Goal: Task Accomplishment & Management: Manage account settings

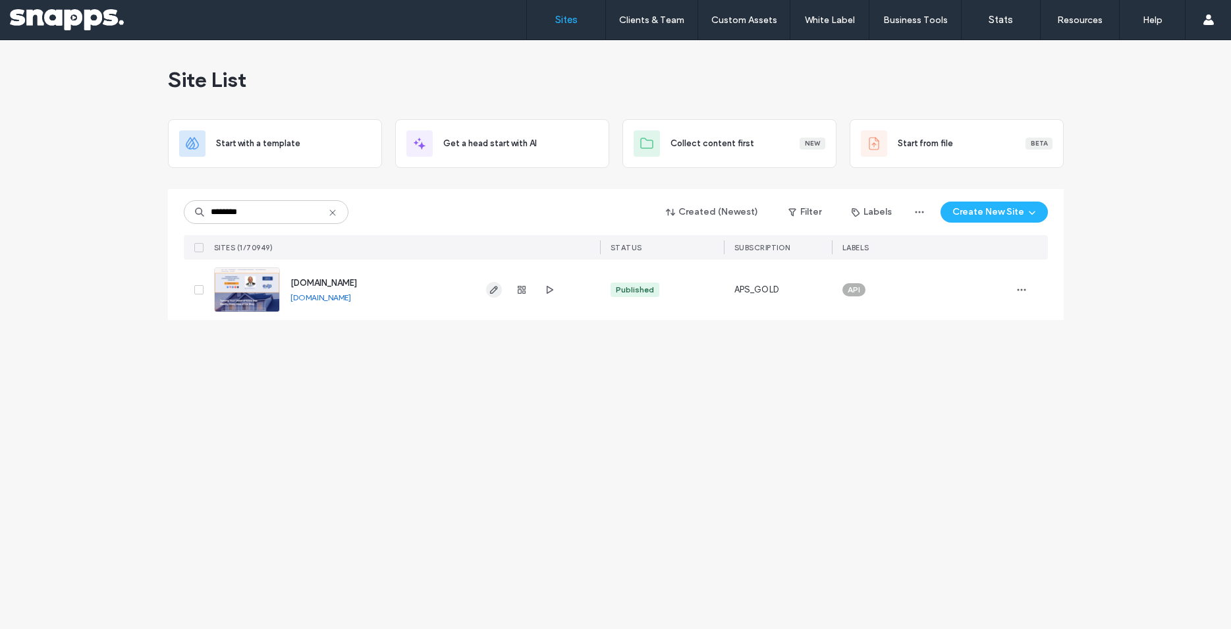
type input "********"
click at [493, 292] on icon "button" at bounding box center [494, 290] width 11 height 11
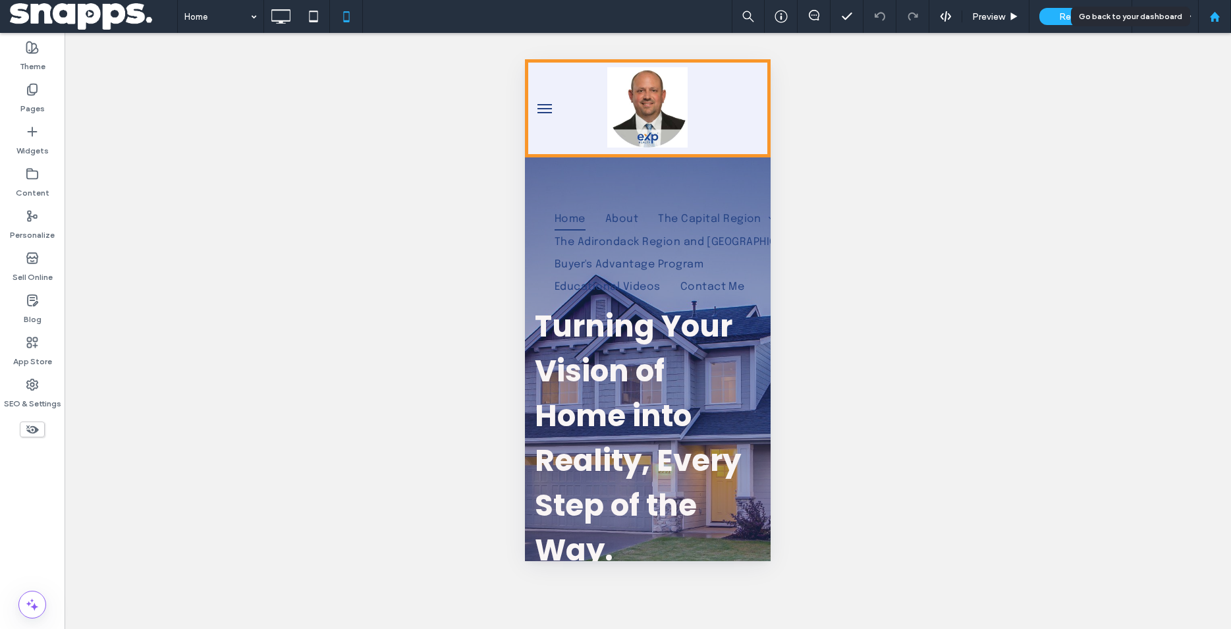
click at [1220, 14] on icon at bounding box center [1214, 16] width 11 height 11
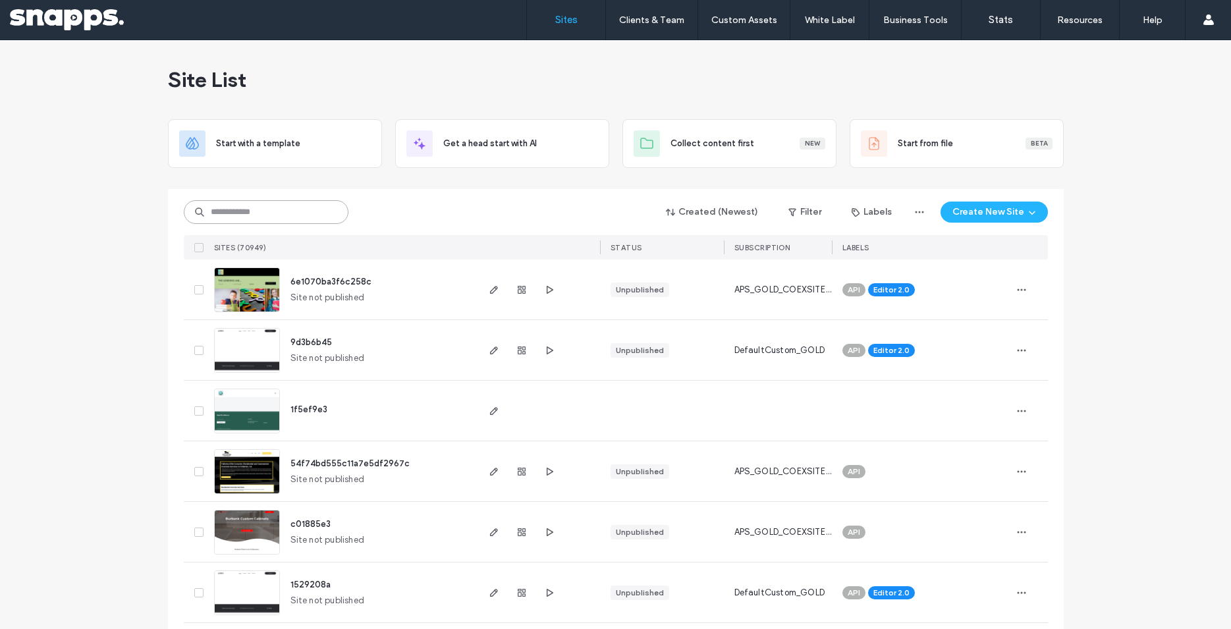
click at [228, 220] on input at bounding box center [266, 212] width 165 height 24
paste input "********"
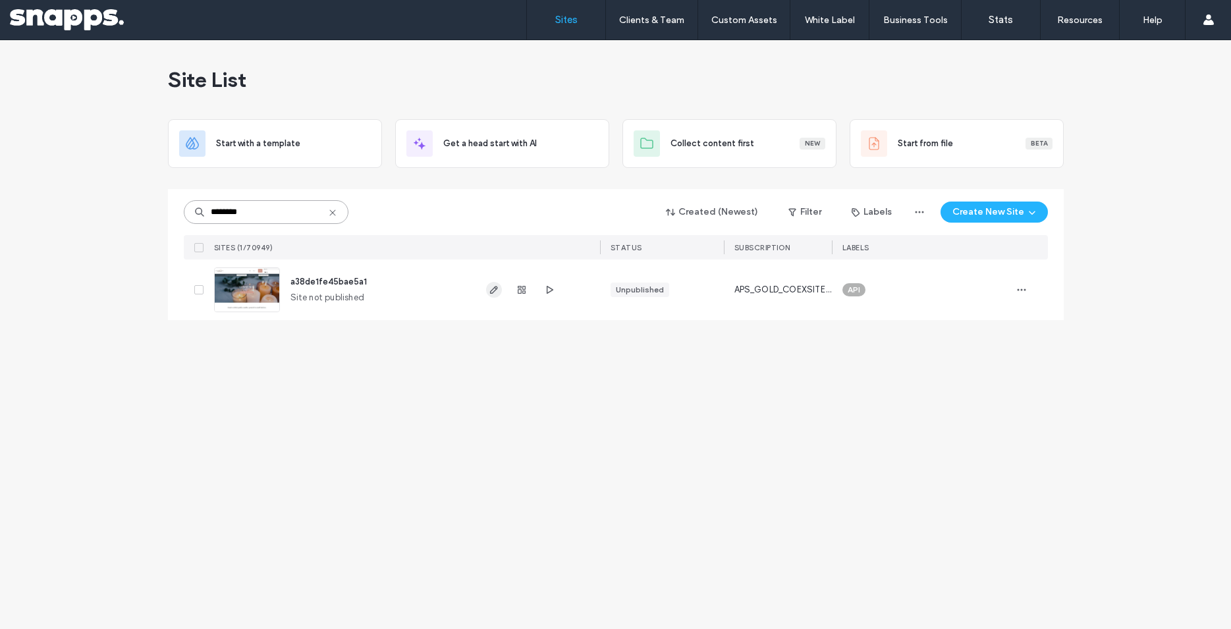
type input "********"
click at [496, 290] on icon "button" at bounding box center [494, 290] width 11 height 11
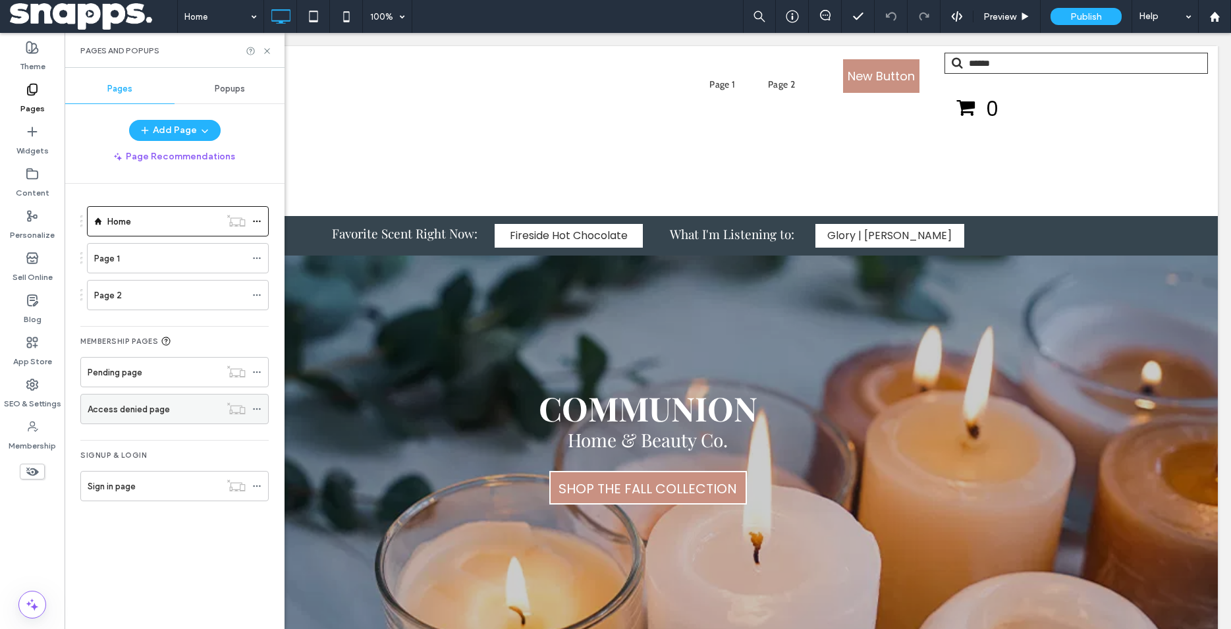
click at [244, 406] on div at bounding box center [236, 408] width 32 height 13
click at [254, 408] on icon at bounding box center [256, 408] width 9 height 9
click at [258, 486] on div at bounding box center [260, 486] width 16 height 20
click at [254, 486] on use at bounding box center [256, 486] width 7 height 2
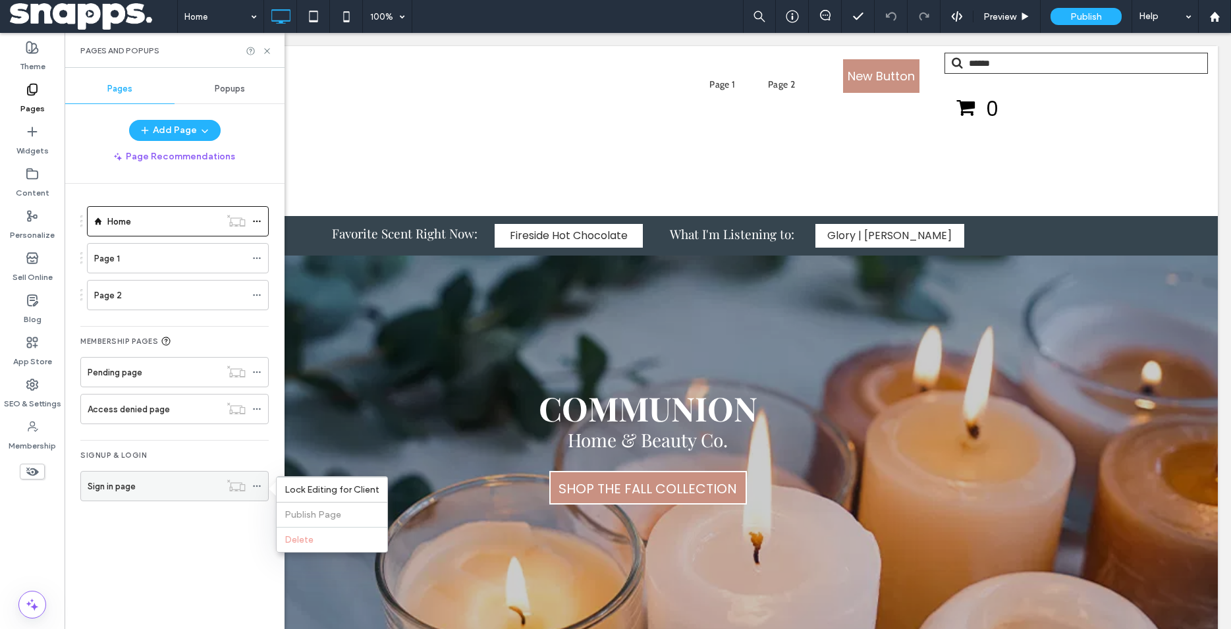
click at [252, 485] on icon at bounding box center [256, 485] width 9 height 9
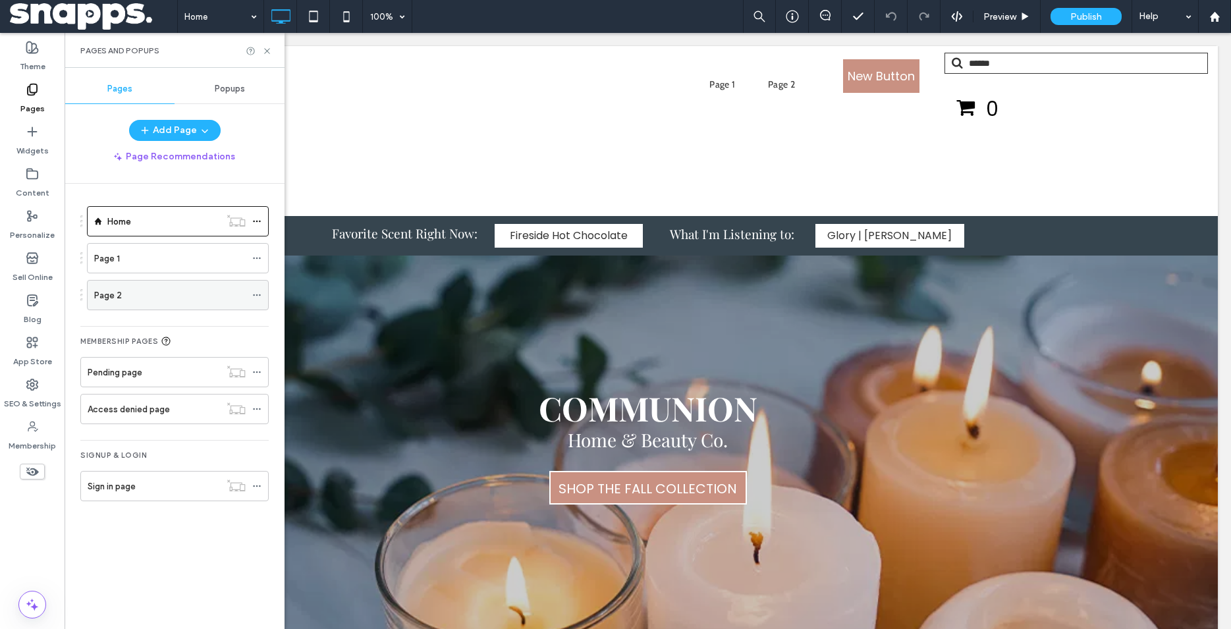
click at [256, 292] on icon at bounding box center [256, 294] width 9 height 9
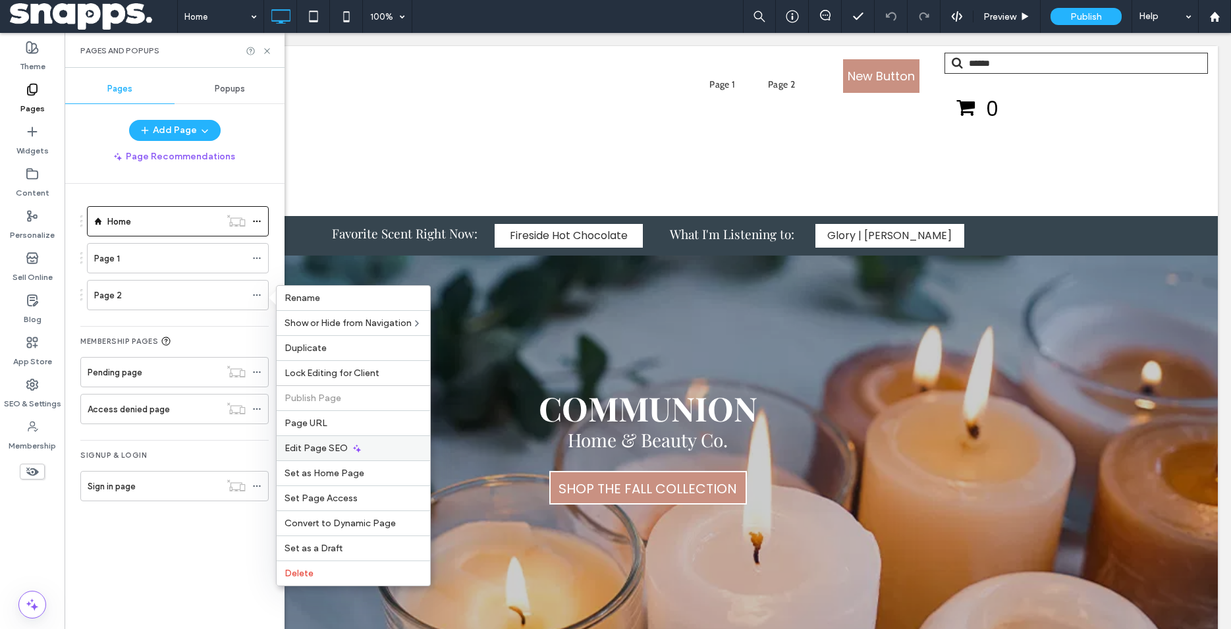
click at [307, 452] on span "Edit Page SEO" at bounding box center [316, 448] width 63 height 11
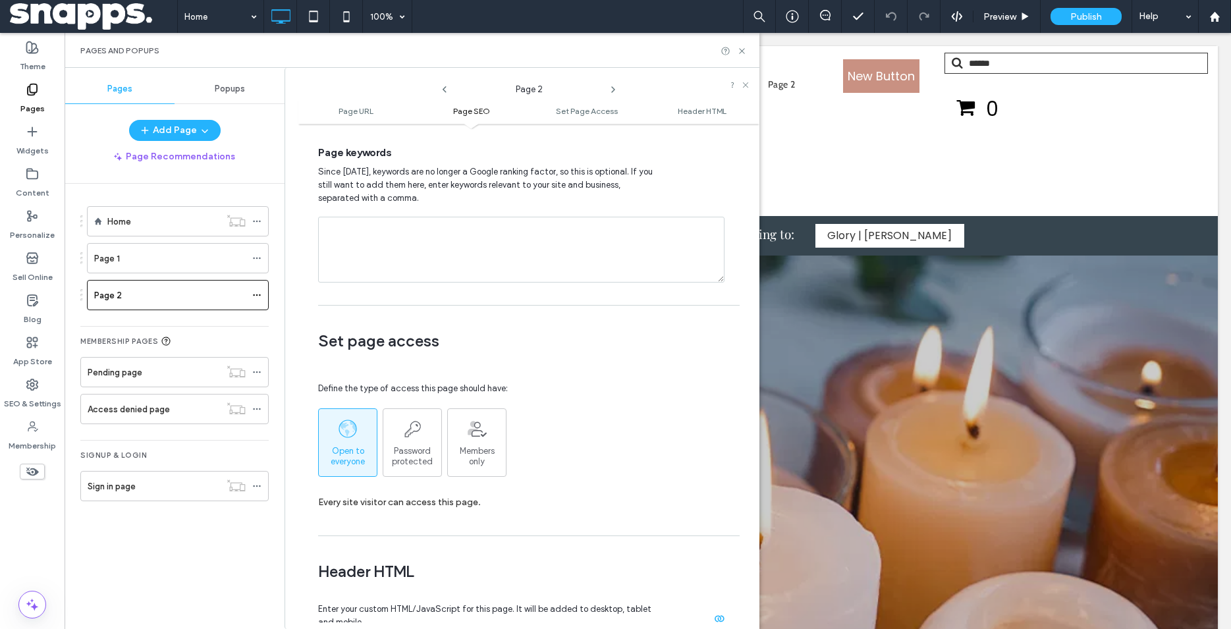
scroll to position [901, 0]
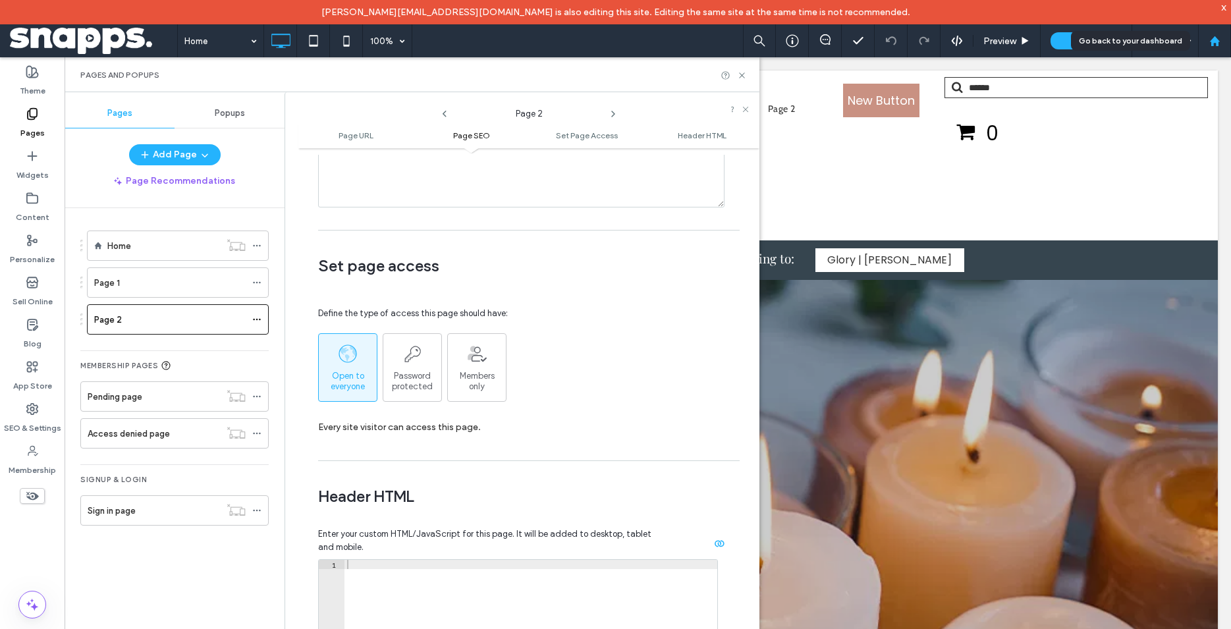
click at [1220, 39] on icon at bounding box center [1214, 41] width 11 height 11
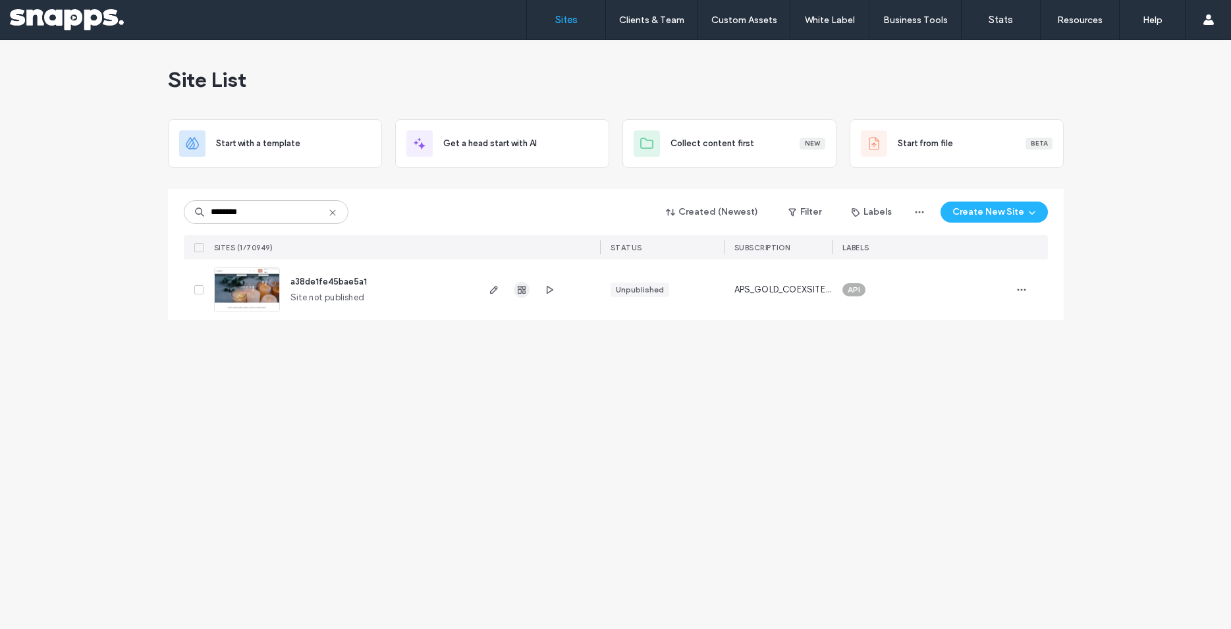
type input "********"
click at [518, 292] on use "button" at bounding box center [522, 290] width 8 height 8
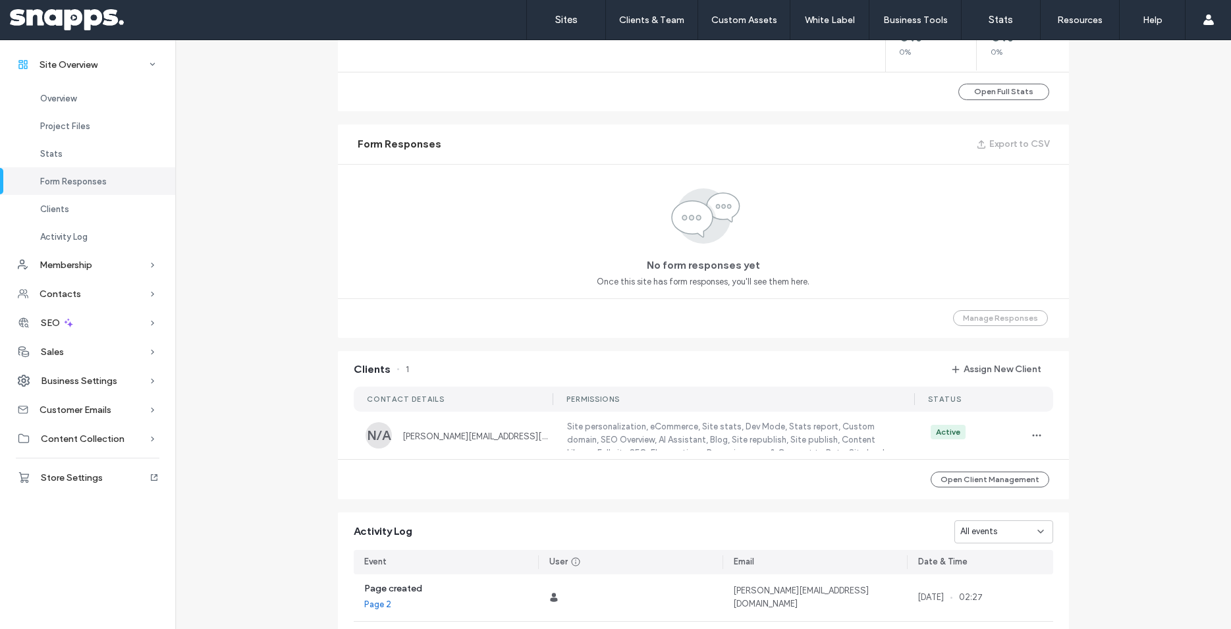
scroll to position [889, 0]
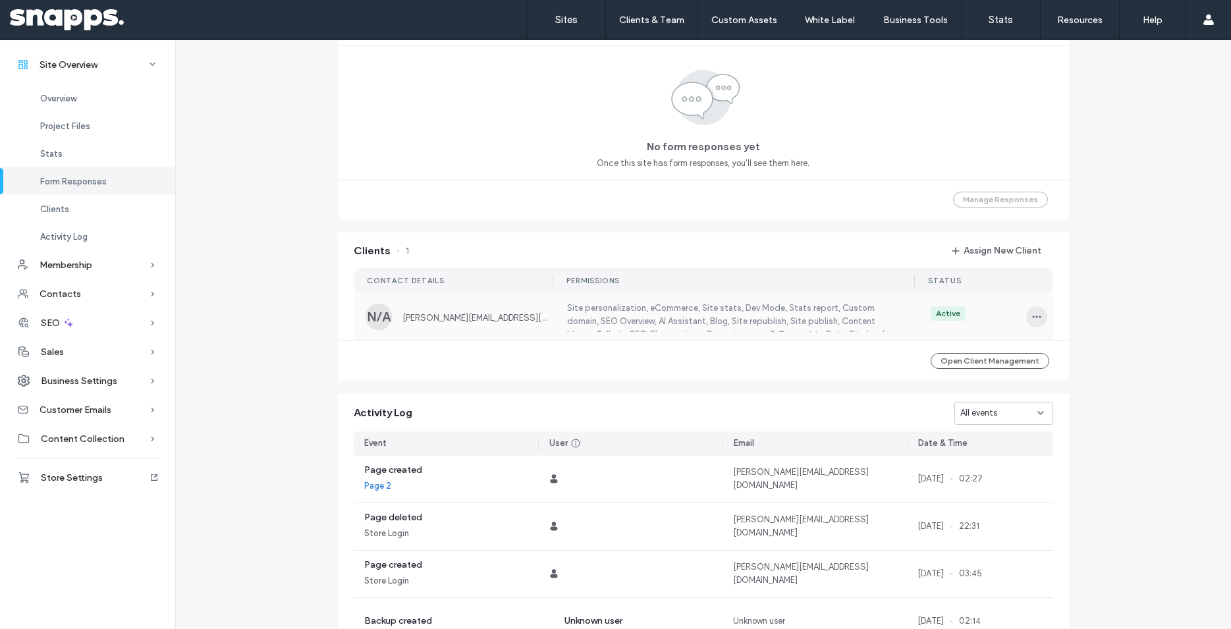
click at [1026, 316] on span "button" at bounding box center [1036, 316] width 21 height 21
click at [1047, 349] on span "Edit Permissions" at bounding box center [1078, 350] width 63 height 13
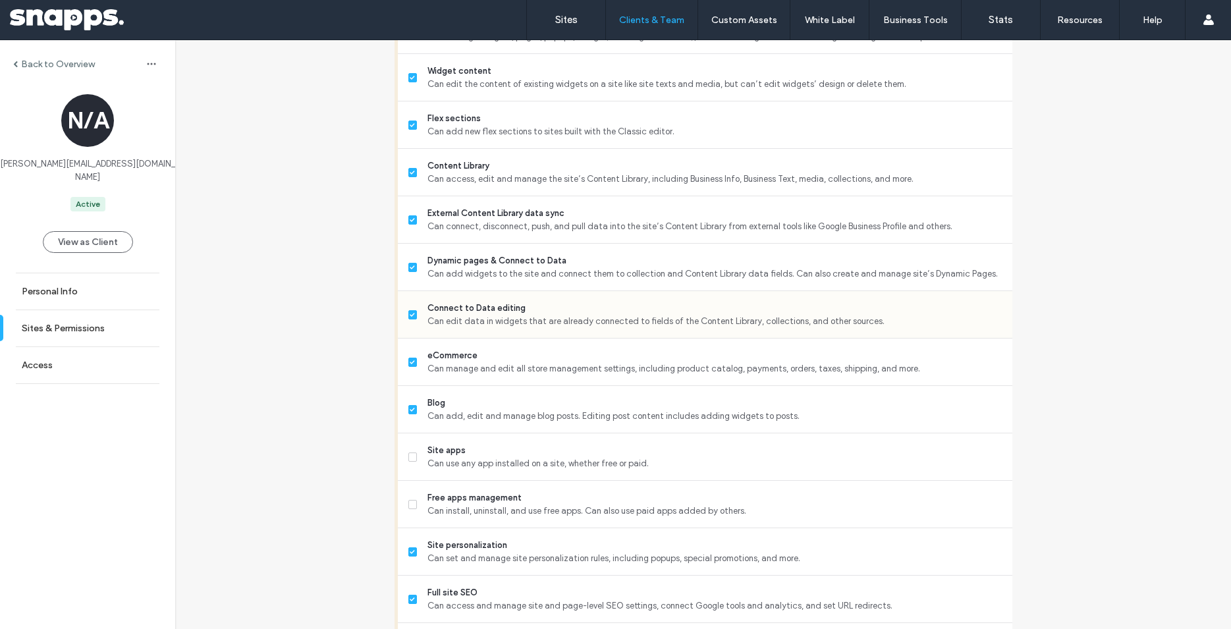
scroll to position [711, 0]
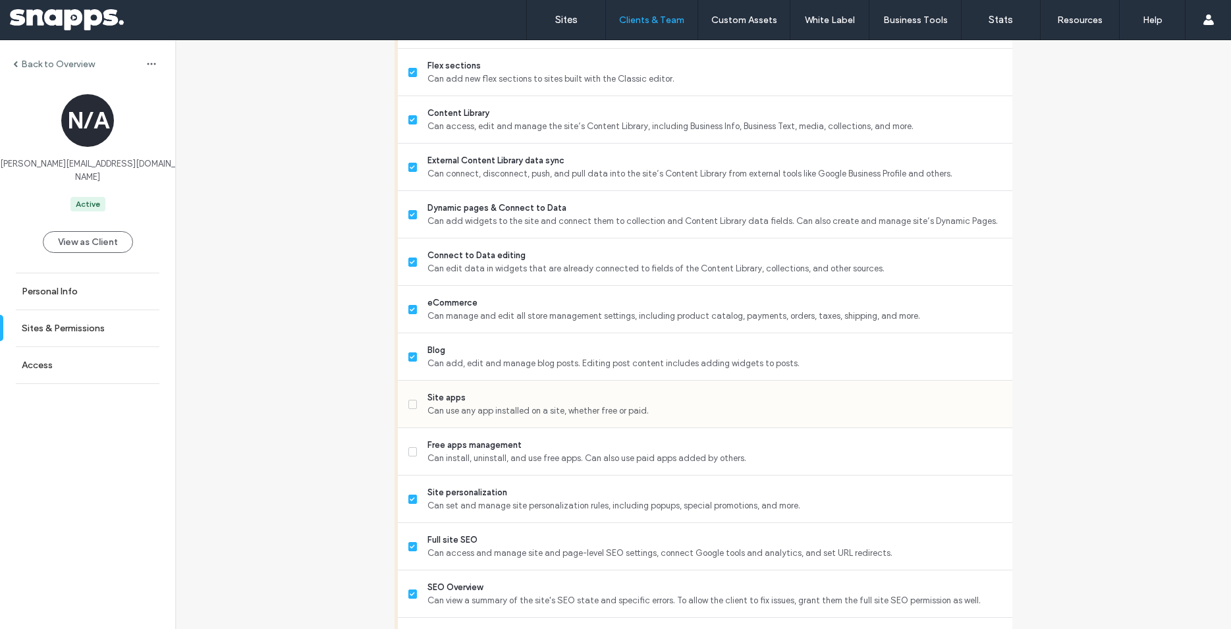
click at [555, 418] on span "Can use any app installed on a site, whether free or paid." at bounding box center [714, 410] width 574 height 13
click at [534, 451] on span "Free apps management" at bounding box center [714, 445] width 574 height 13
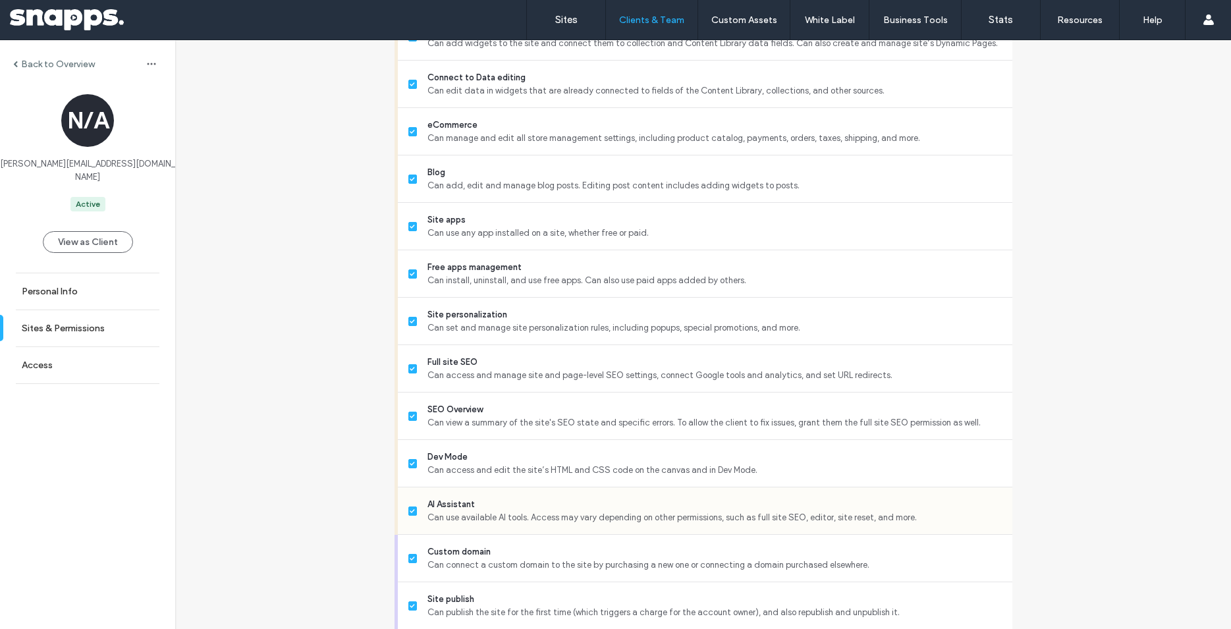
scroll to position [1091, 0]
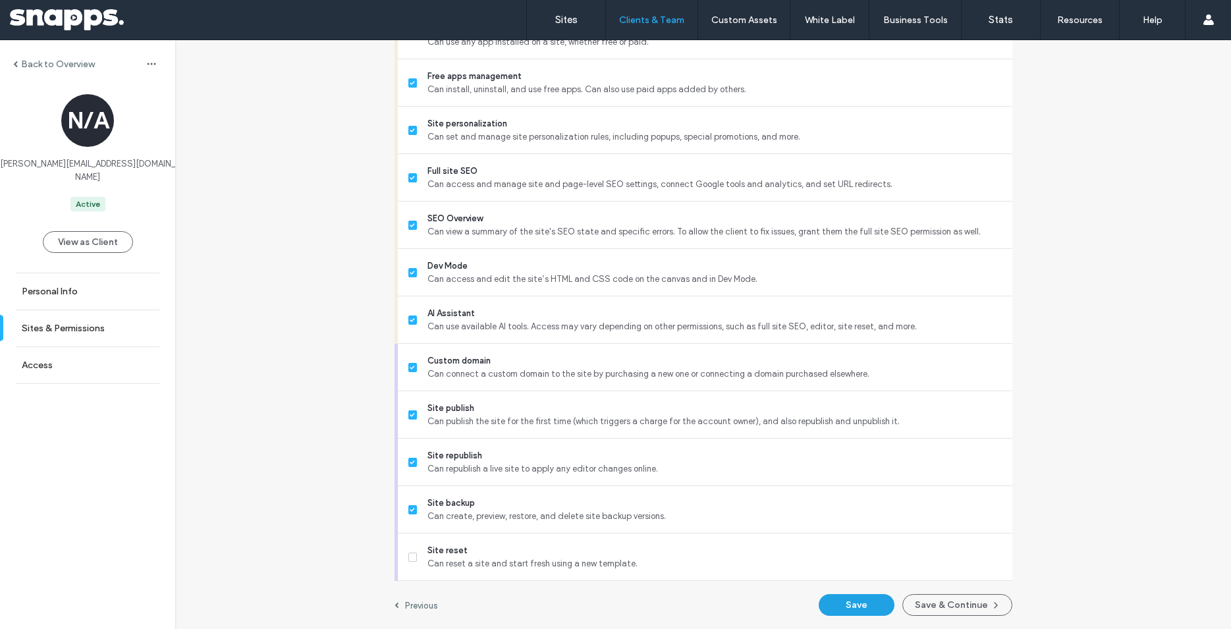
click at [880, 609] on button "Save" at bounding box center [857, 605] width 76 height 22
click at [579, 17] on link "Sites" at bounding box center [566, 20] width 78 height 40
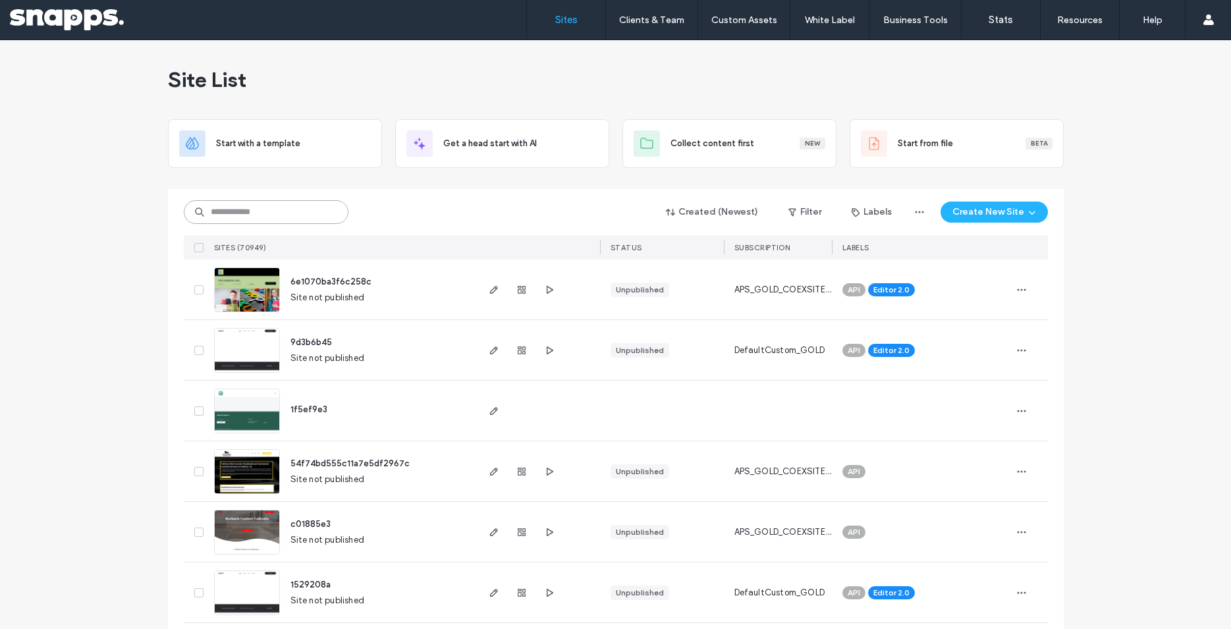
click at [240, 215] on input at bounding box center [266, 212] width 165 height 24
paste input "**********"
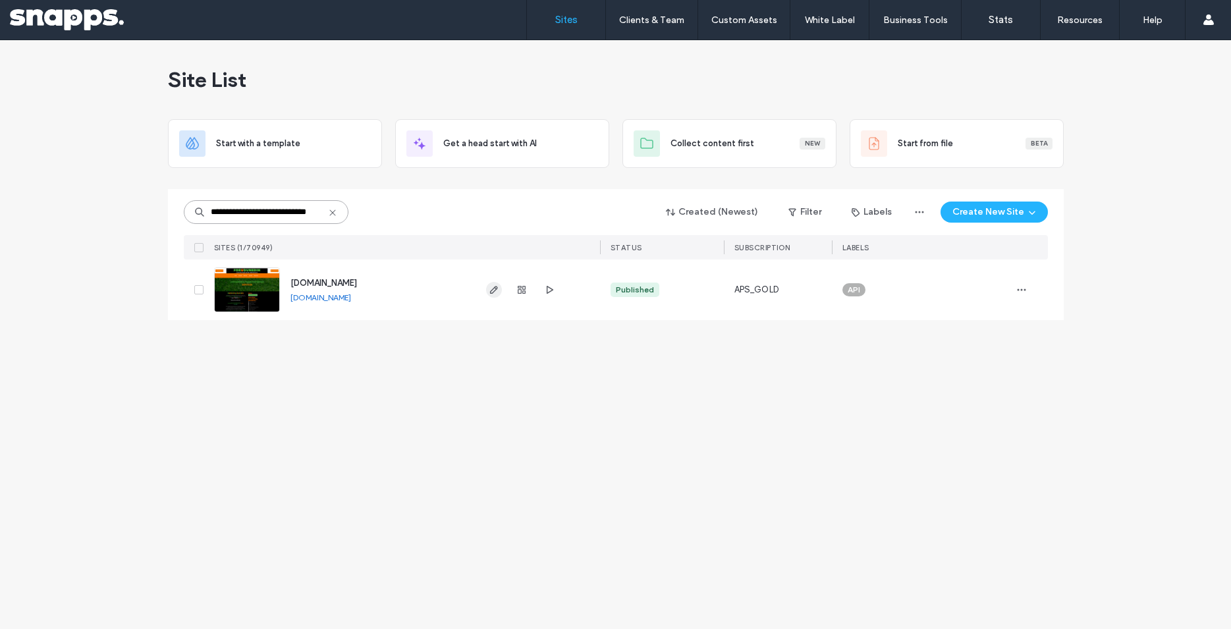
type input "**********"
click at [490, 294] on icon "button" at bounding box center [494, 290] width 11 height 11
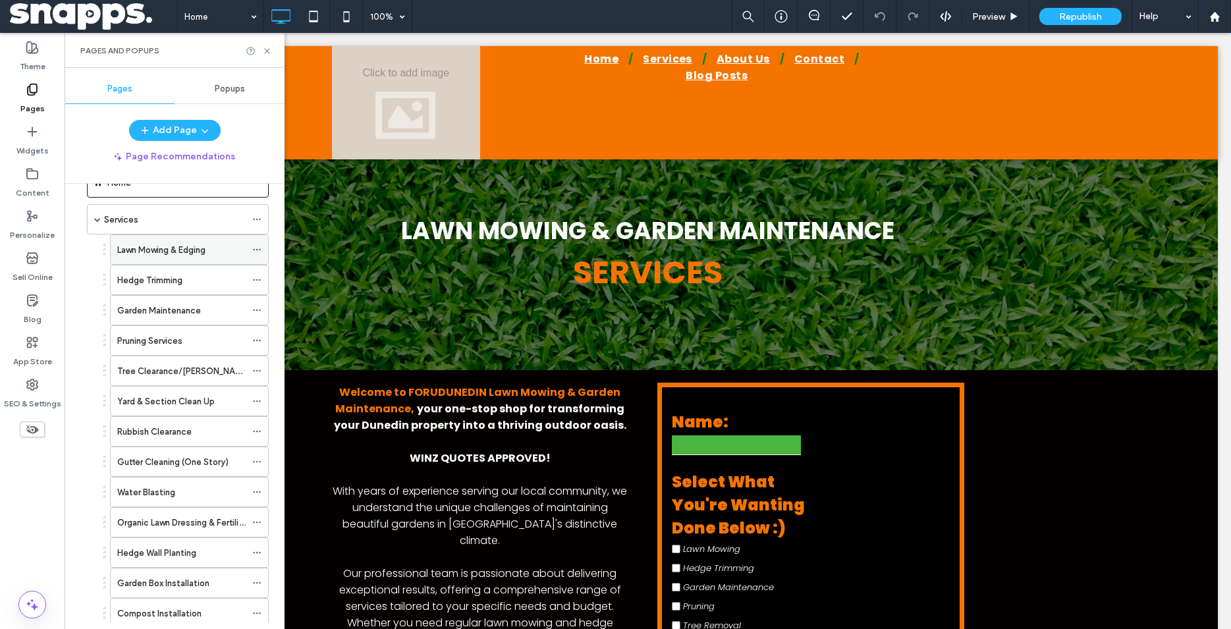
scroll to position [75, 0]
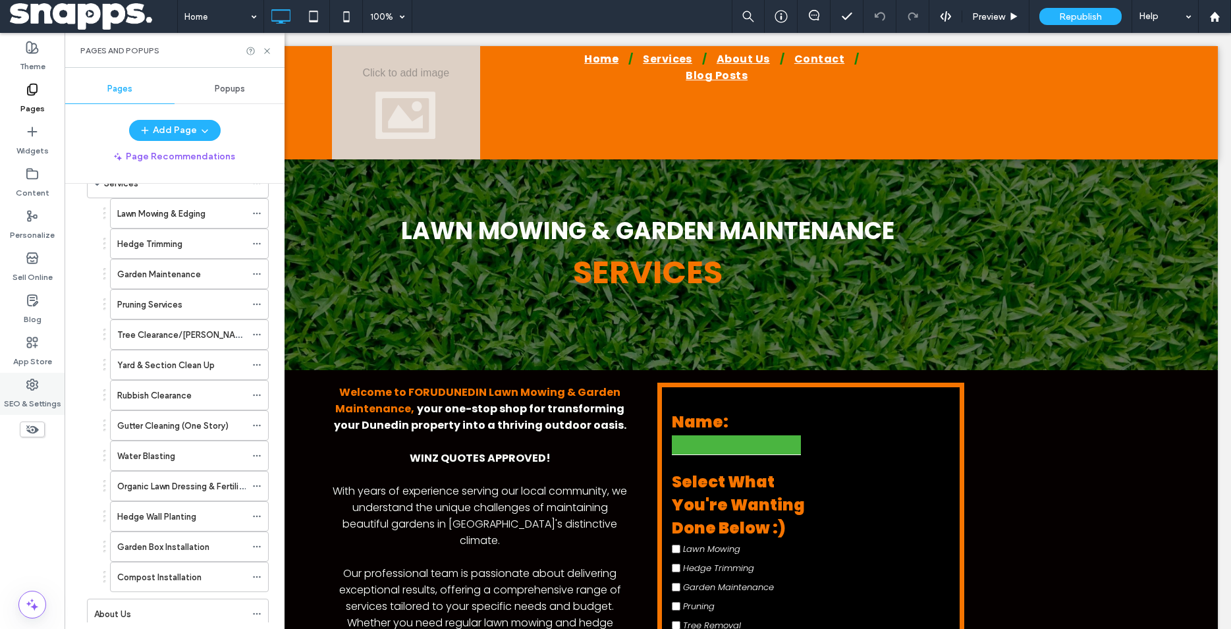
click at [33, 396] on label "SEO & Settings" at bounding box center [32, 400] width 57 height 18
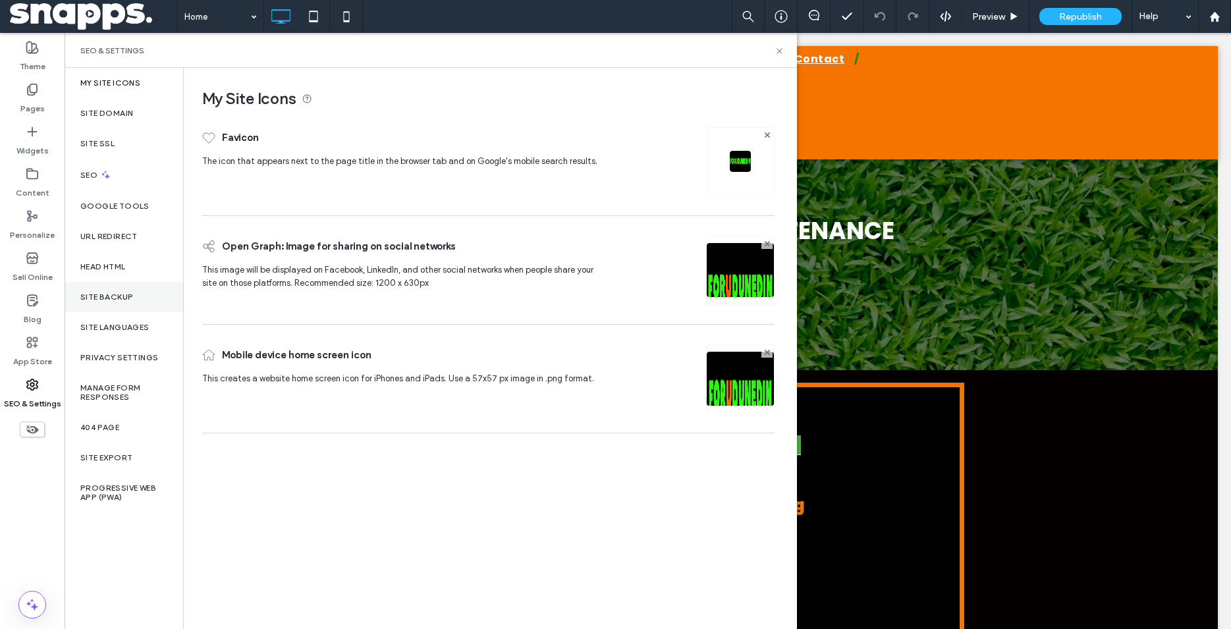
click at [120, 296] on label "Site Backup" at bounding box center [106, 296] width 53 height 9
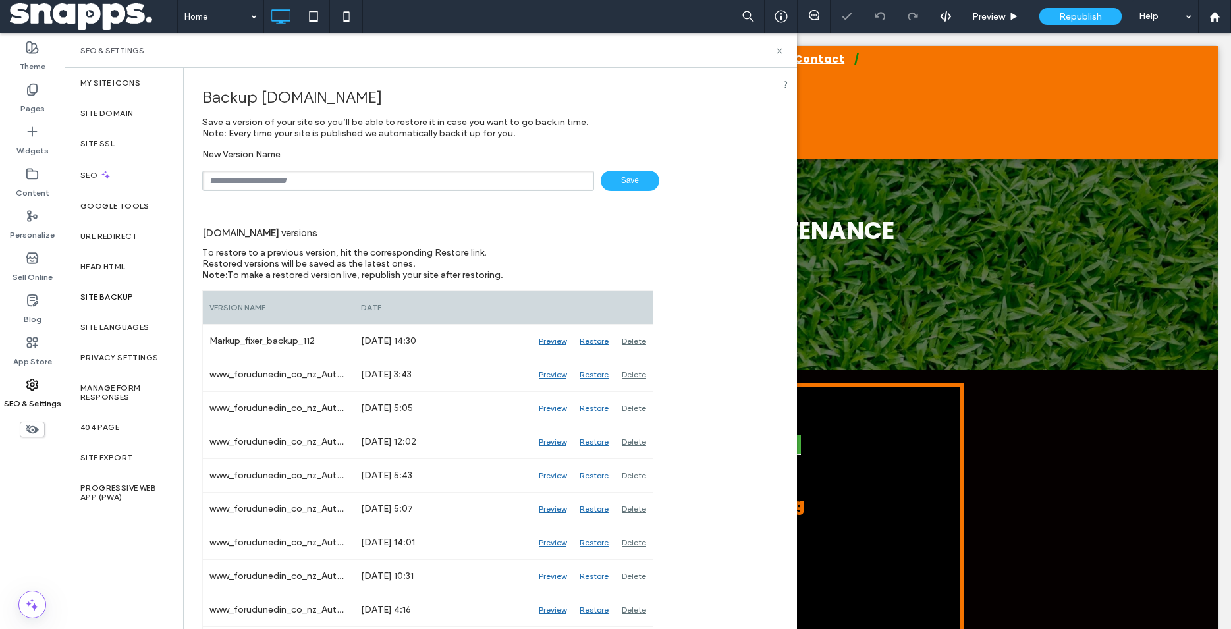
click at [306, 190] on input "text" at bounding box center [398, 181] width 392 height 20
type input "***"
click at [630, 181] on span "Save" at bounding box center [630, 181] width 59 height 20
click at [781, 53] on use at bounding box center [779, 50] width 5 height 5
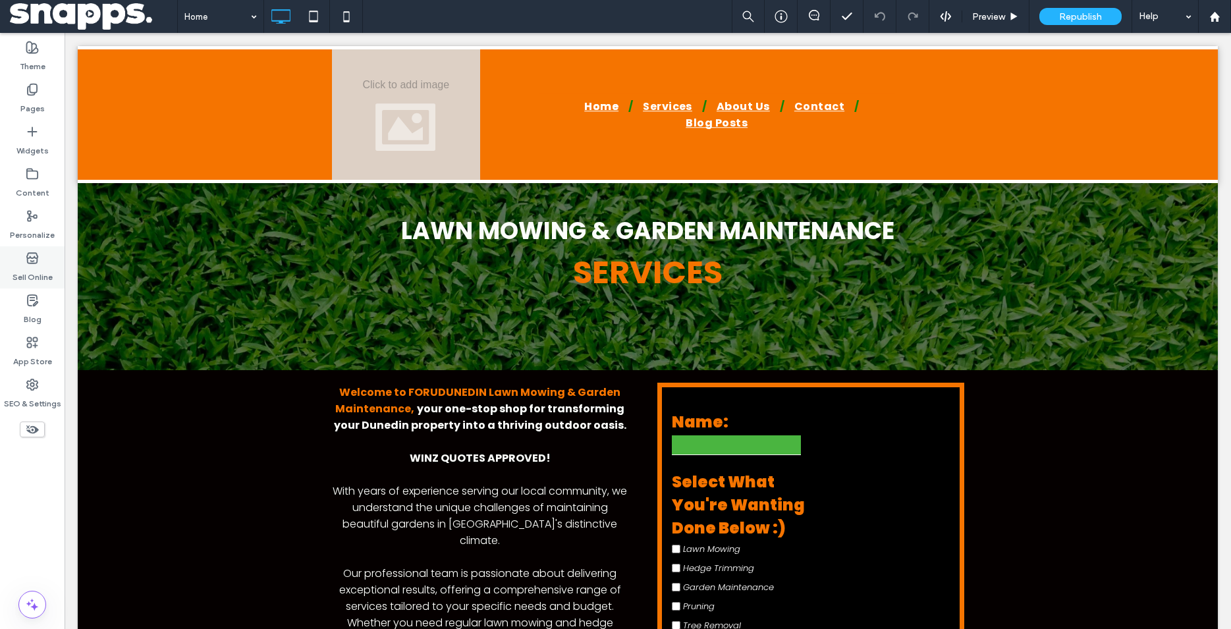
scroll to position [630, 0]
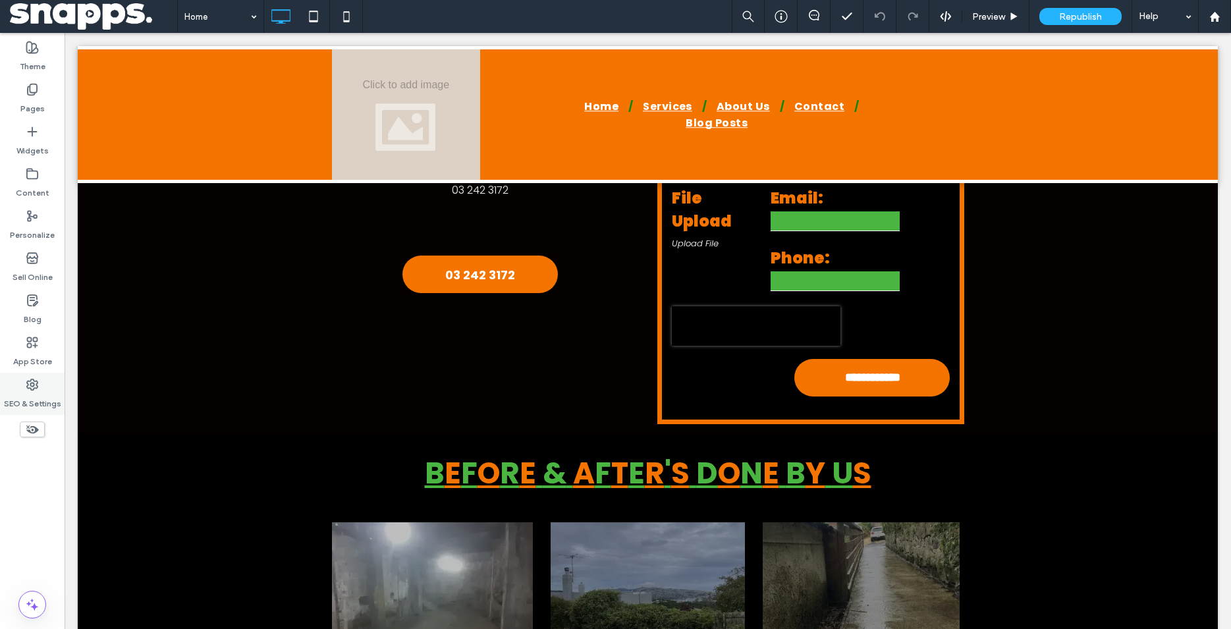
click at [35, 386] on icon at bounding box center [32, 384] width 13 height 13
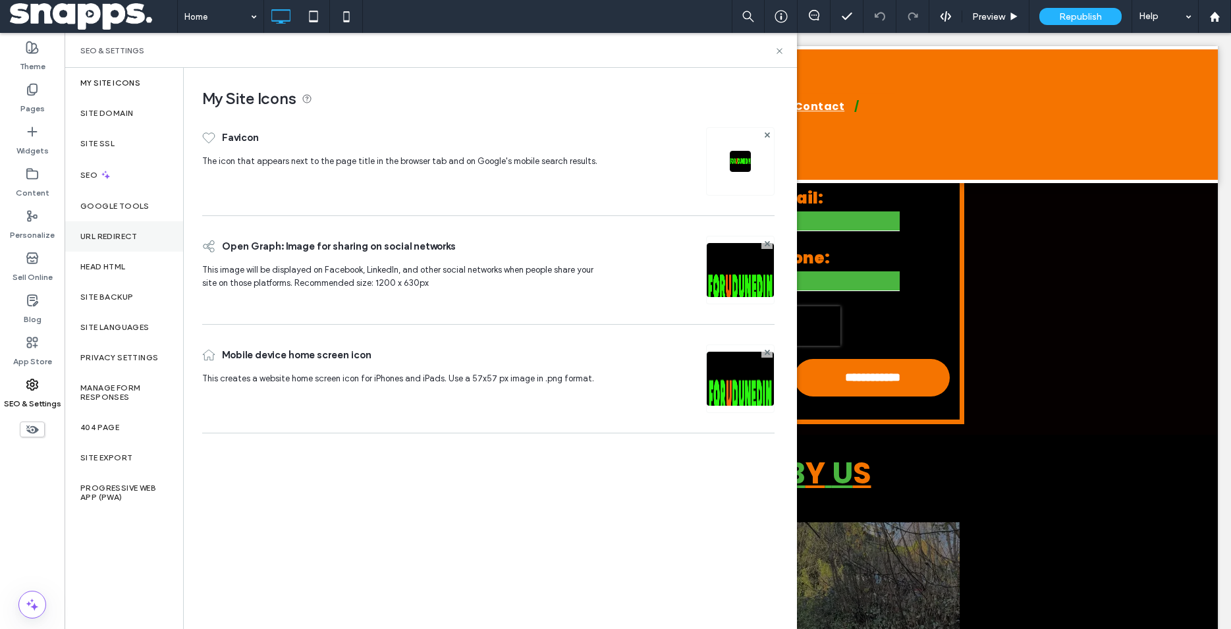
click at [117, 238] on label "URL Redirect" at bounding box center [108, 236] width 57 height 9
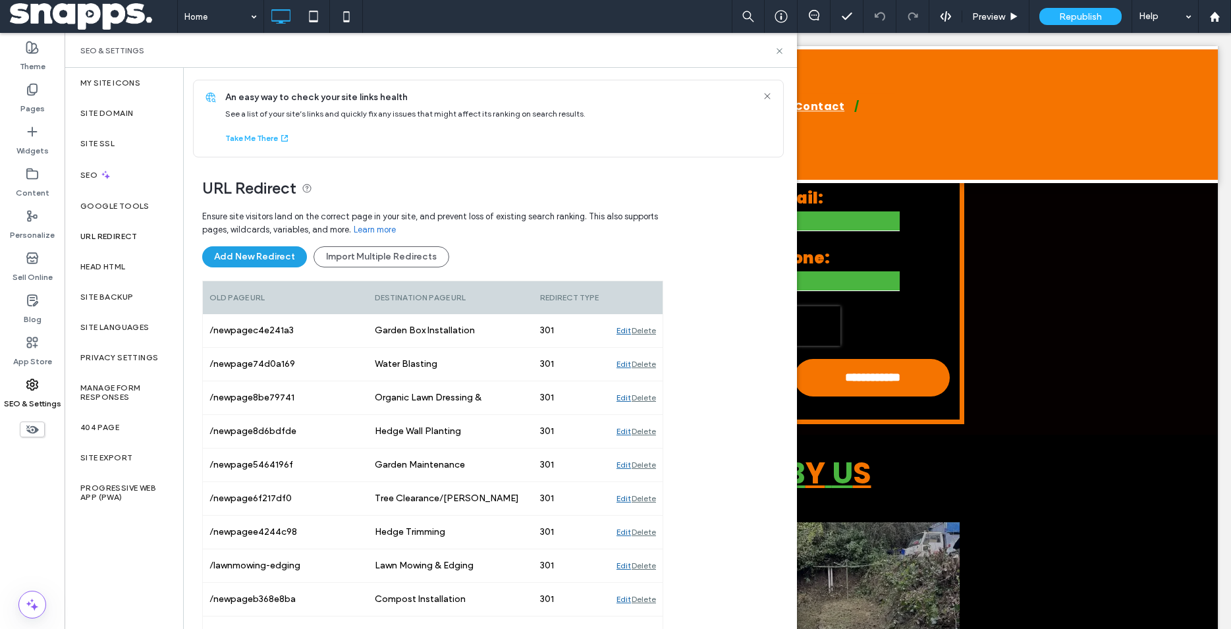
click at [262, 250] on button "Add New Redirect" at bounding box center [254, 256] width 105 height 21
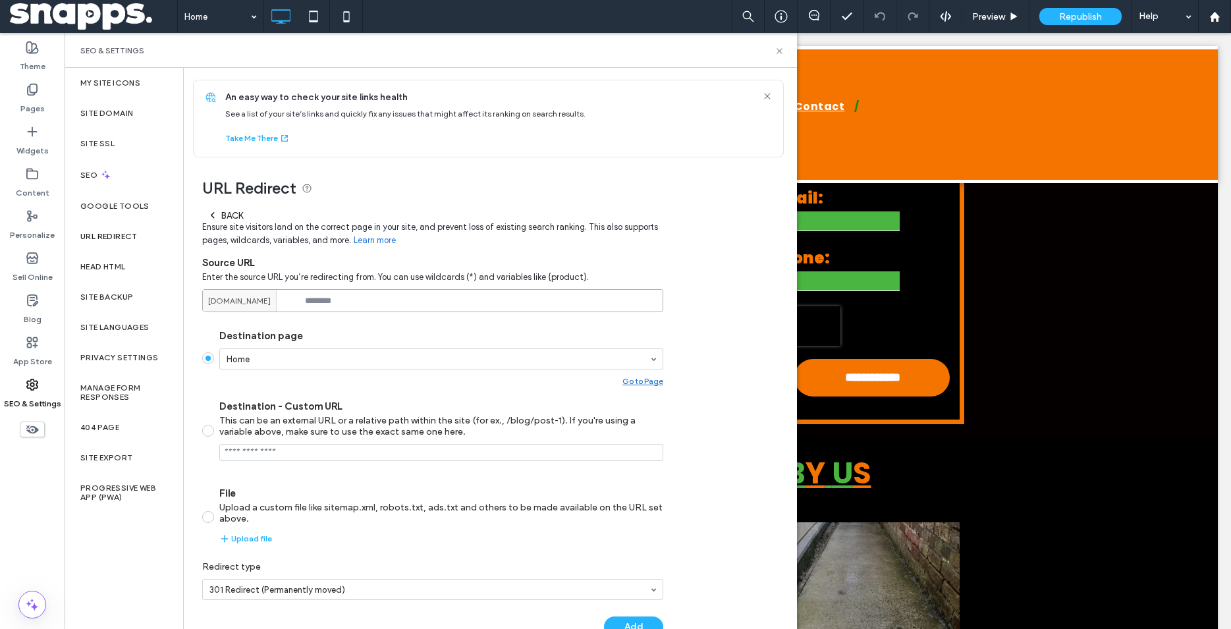
click at [394, 298] on input at bounding box center [432, 300] width 461 height 23
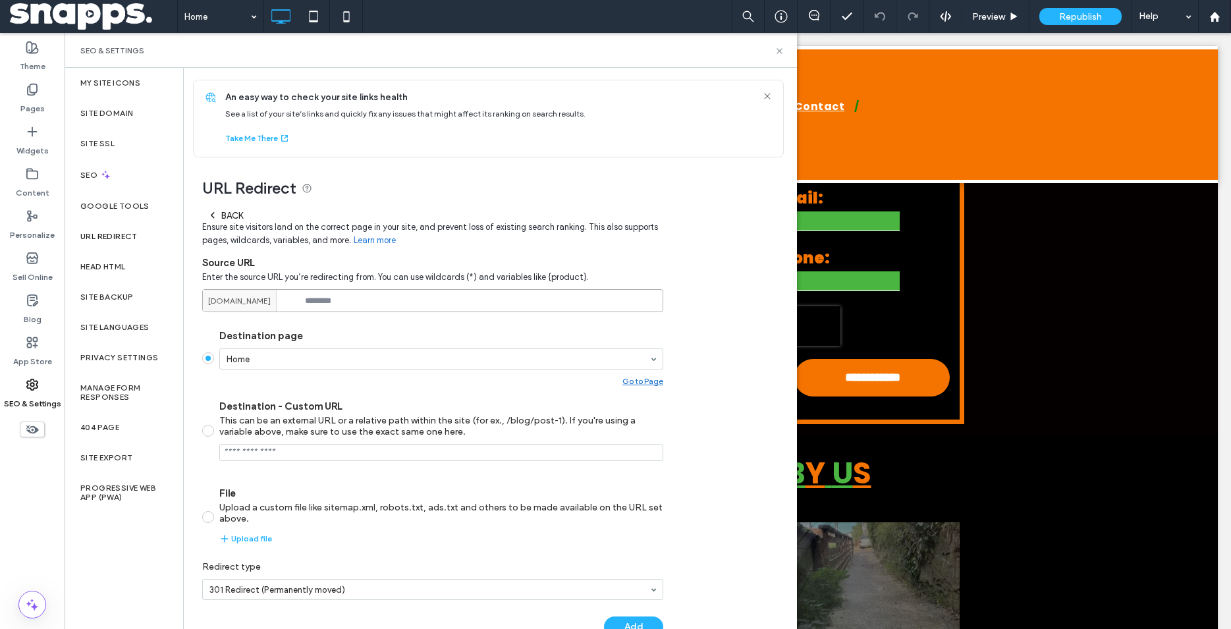
paste input "**********"
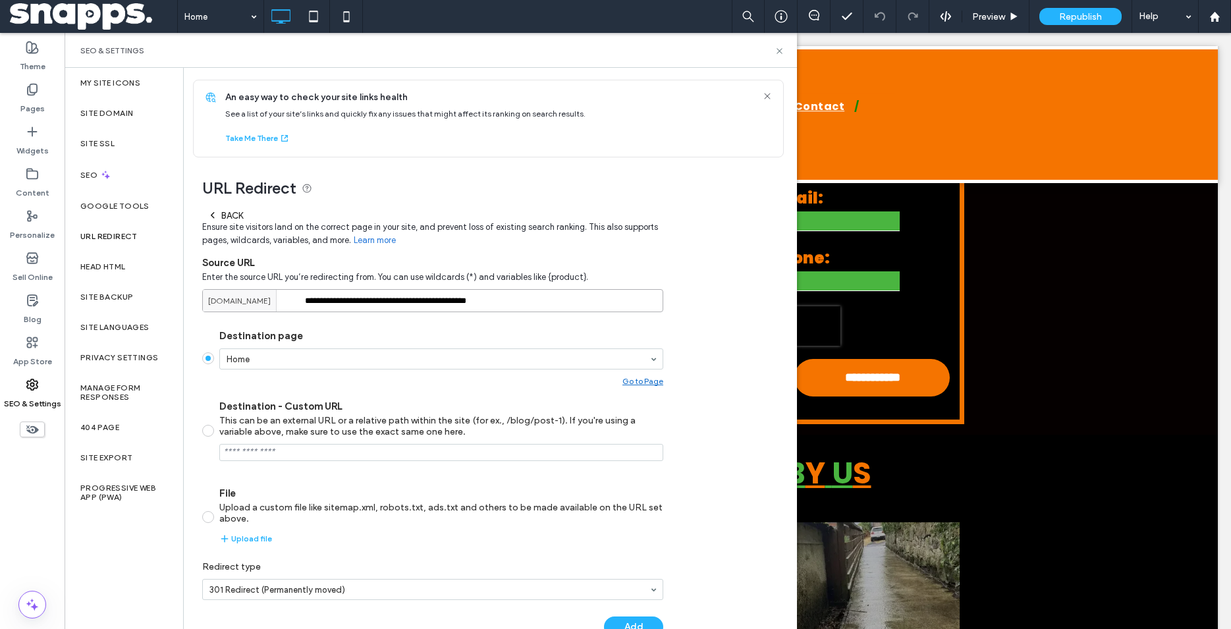
type input "**********"
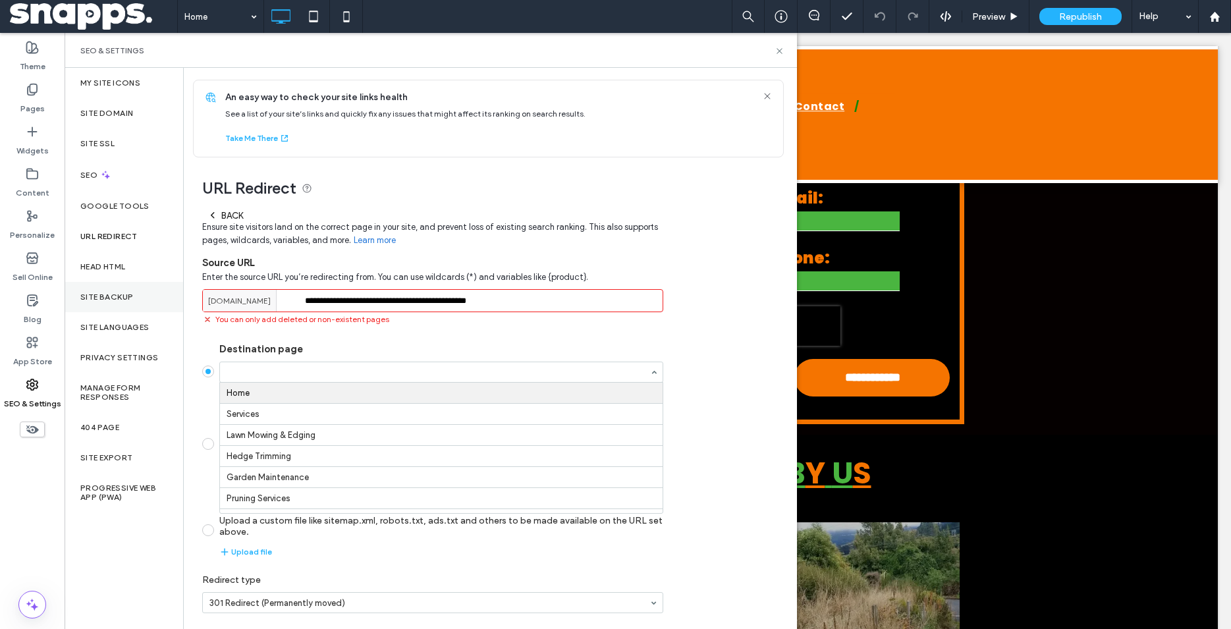
click at [113, 288] on div "Site Backup" at bounding box center [124, 297] width 119 height 30
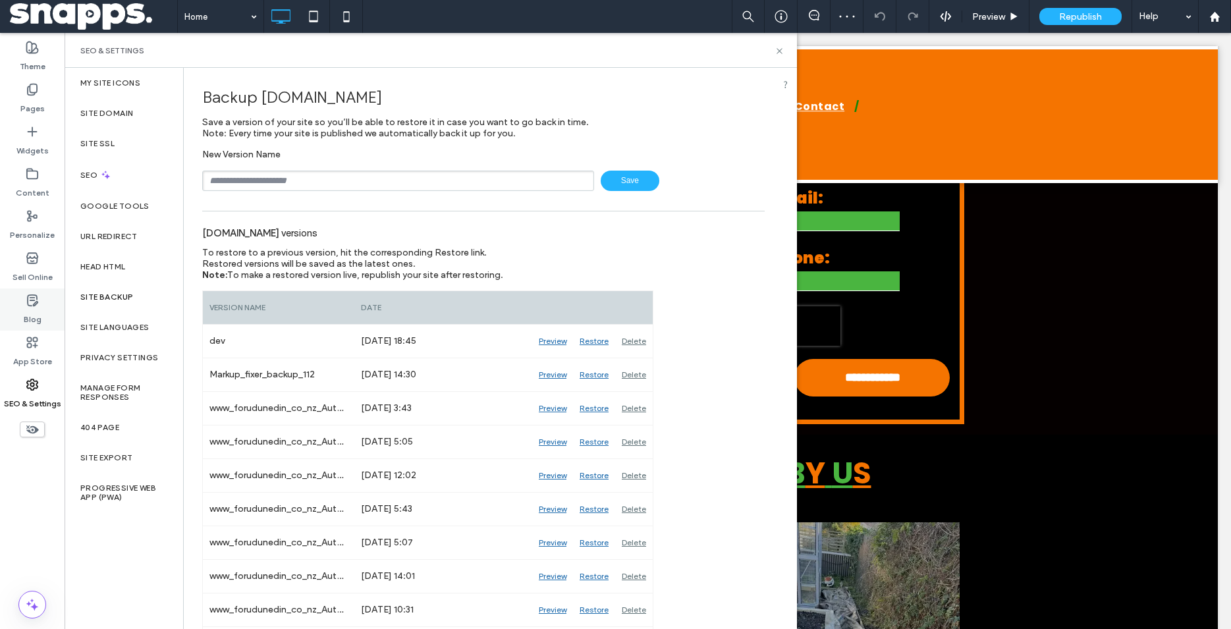
click at [33, 310] on label "Blog" at bounding box center [33, 316] width 18 height 18
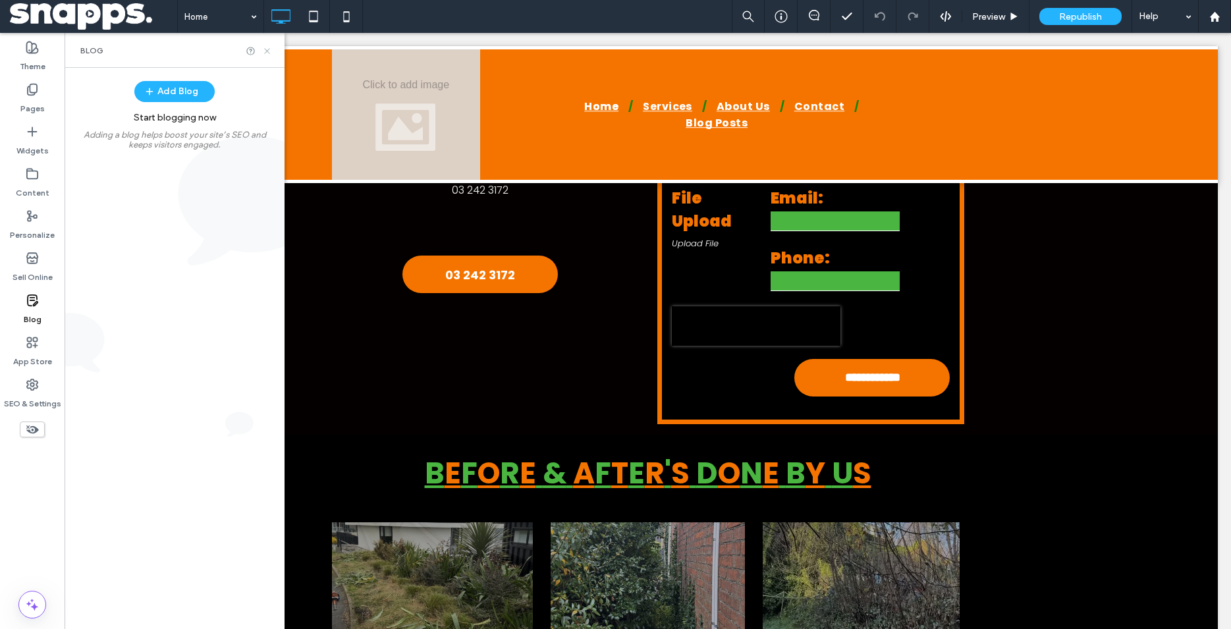
click at [264, 49] on icon at bounding box center [267, 51] width 10 height 10
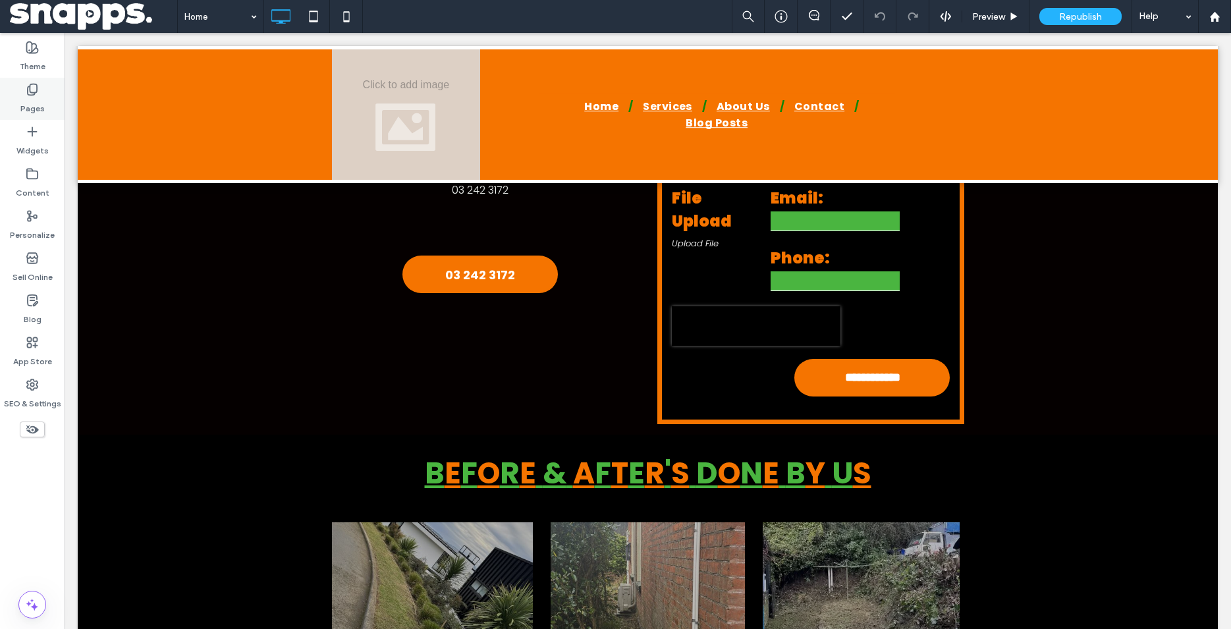
click at [20, 93] on div "Pages" at bounding box center [32, 99] width 65 height 42
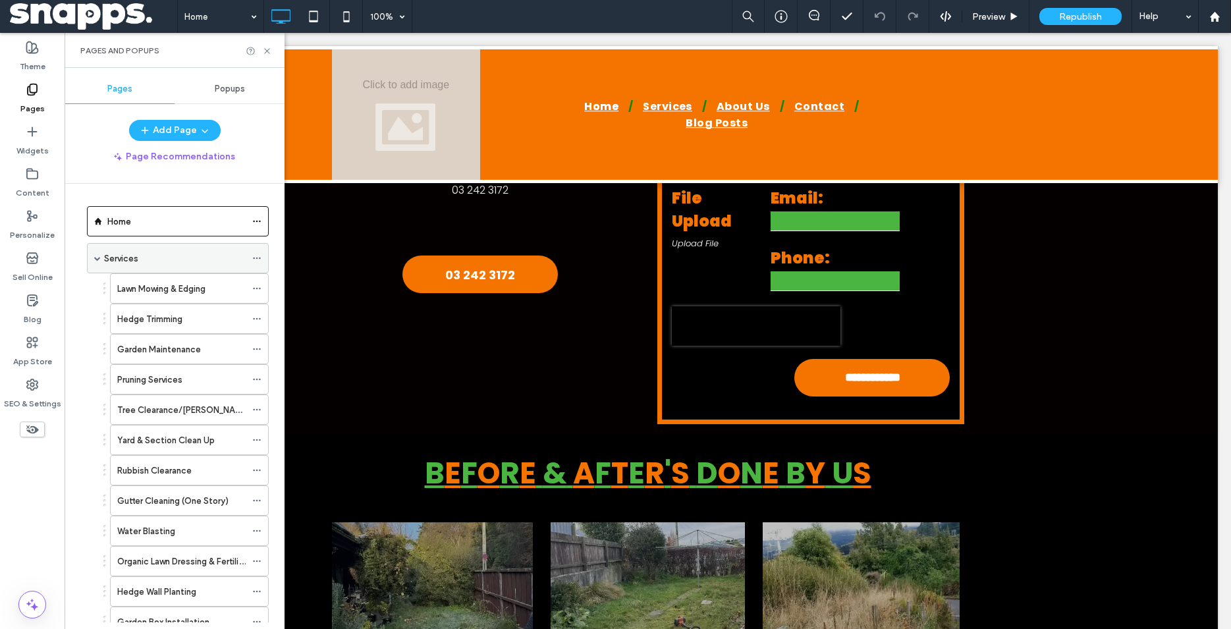
click at [99, 256] on span at bounding box center [97, 258] width 7 height 7
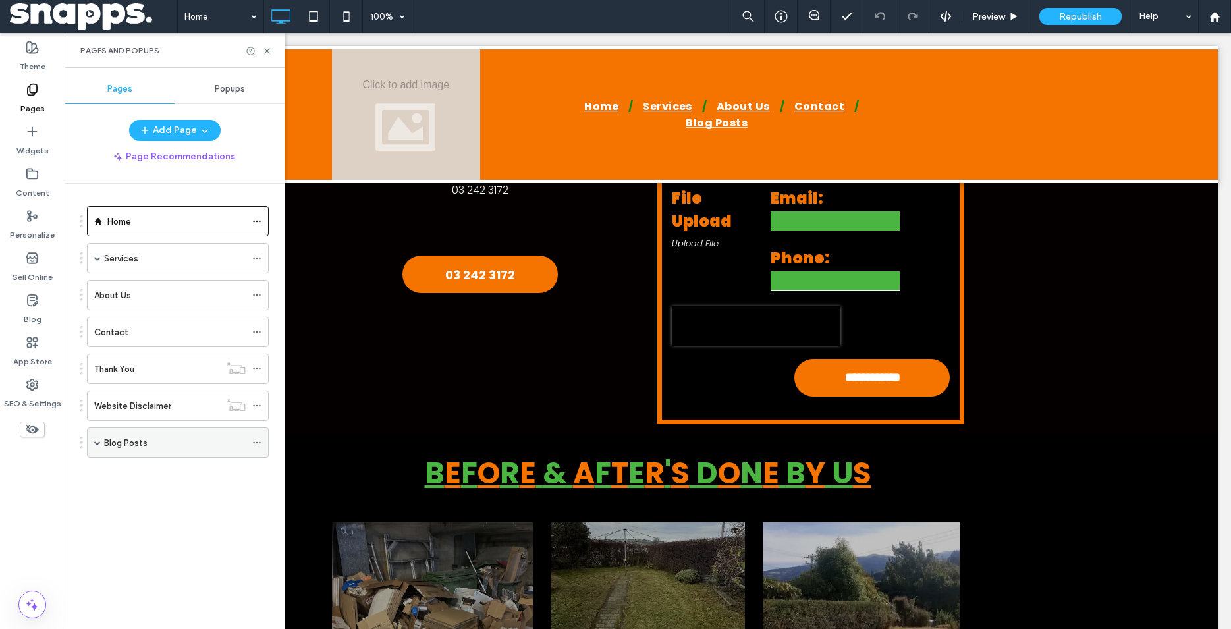
click at [97, 444] on span at bounding box center [97, 442] width 7 height 7
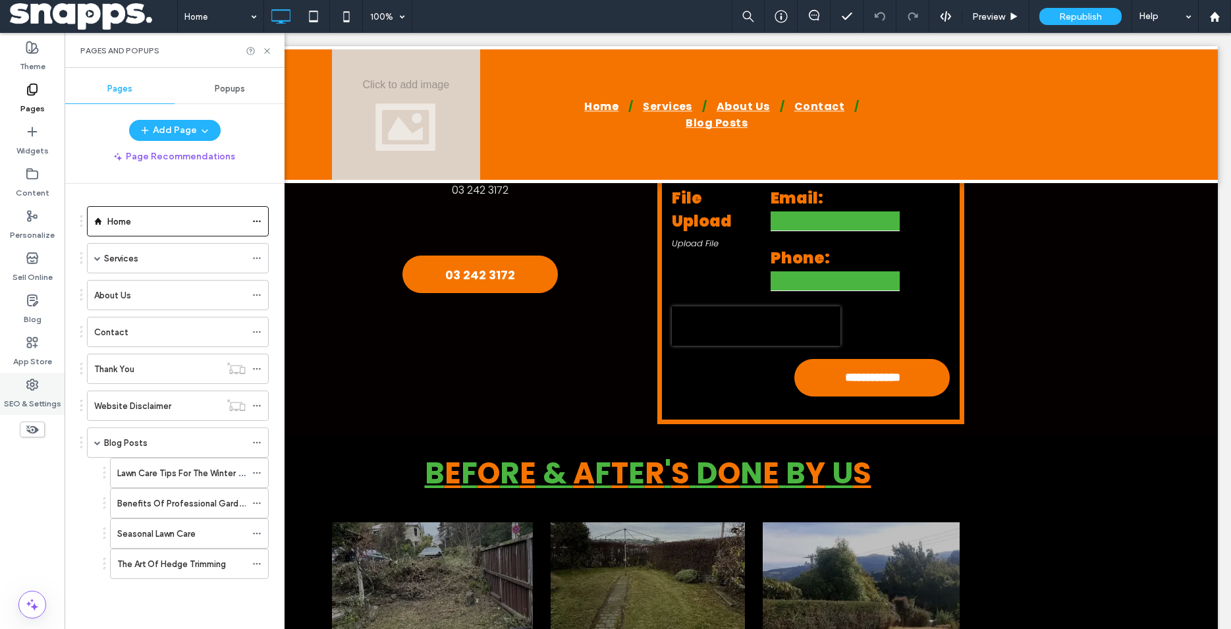
click at [34, 394] on label "SEO & Settings" at bounding box center [32, 400] width 57 height 18
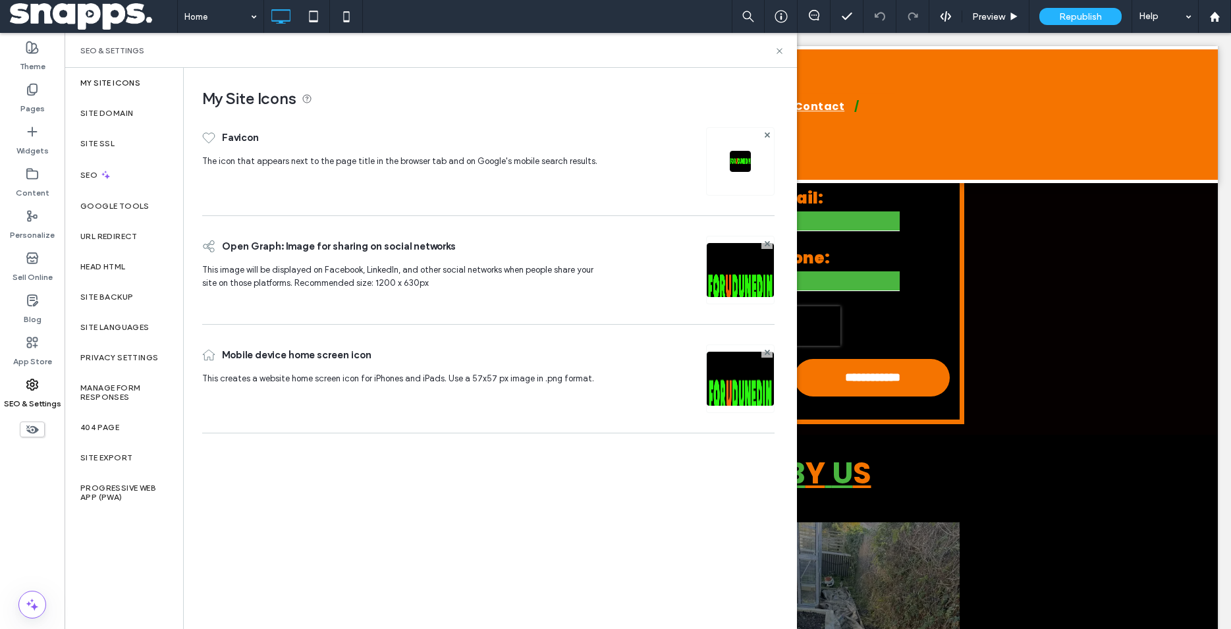
click at [108, 233] on label "URL Redirect" at bounding box center [108, 236] width 57 height 9
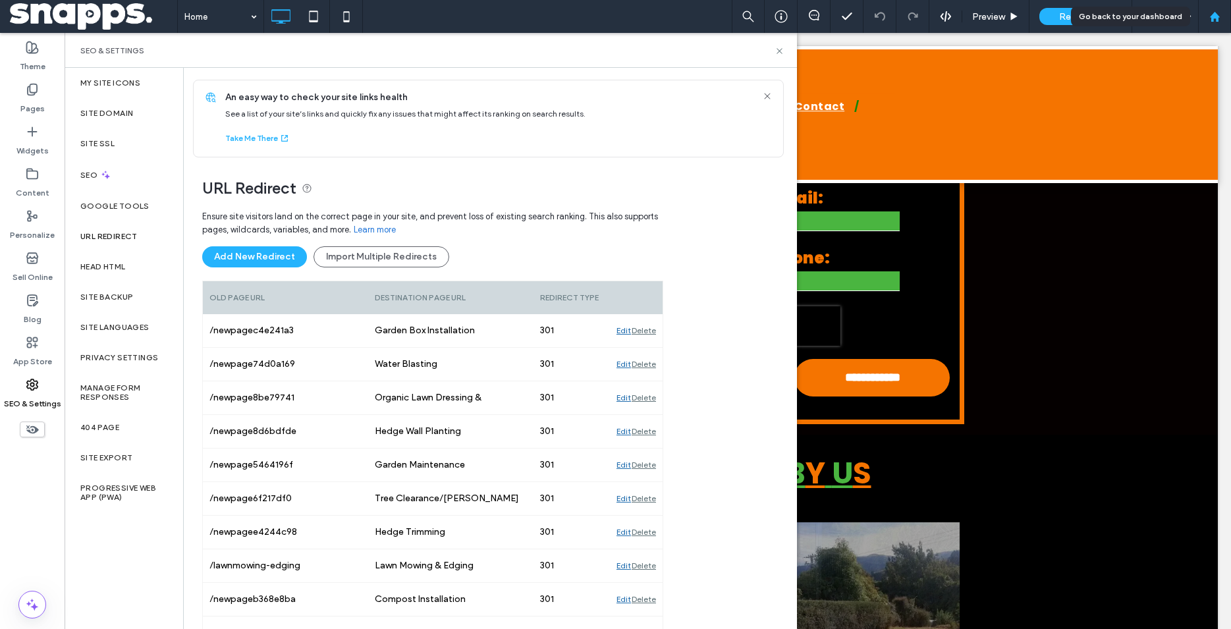
drag, startPoint x: 1217, startPoint y: 15, endPoint x: 739, endPoint y: 11, distance: 477.6
click at [1217, 15] on use at bounding box center [1214, 16] width 10 height 10
